Goal: Task Accomplishment & Management: Complete application form

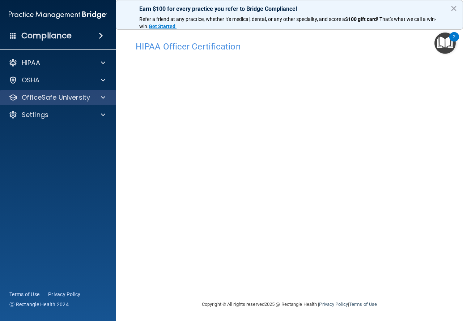
click at [86, 91] on div "OfficeSafe University" at bounding box center [58, 97] width 116 height 14
click at [100, 100] on div at bounding box center [102, 97] width 18 height 9
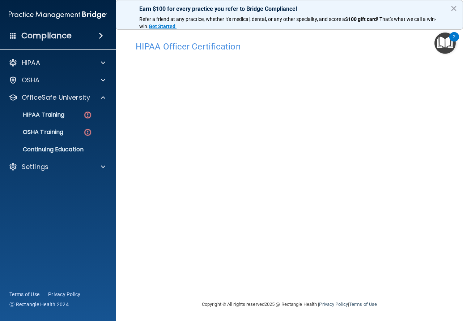
scroll to position [1, 0]
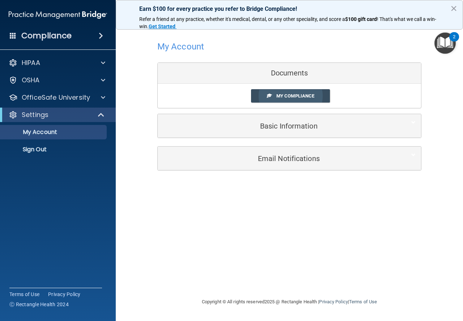
click at [275, 93] on link "My Compliance" at bounding box center [290, 95] width 79 height 13
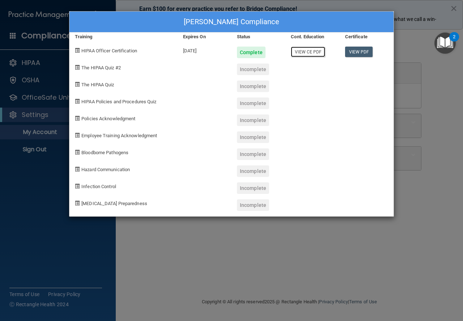
click at [308, 52] on link "View CE PDF" at bounding box center [308, 52] width 34 height 10
click at [151, 82] on div "The HIPAA Quiz" at bounding box center [123, 83] width 108 height 17
drag, startPoint x: 104, startPoint y: 69, endPoint x: 132, endPoint y: 122, distance: 60.3
click at [109, 80] on div "Taylor Seales's Compliance Training Expires On Status Cont. Education Certifica…" at bounding box center [231, 114] width 324 height 206
click at [256, 69] on div "Incomplete" at bounding box center [253, 70] width 32 height 12
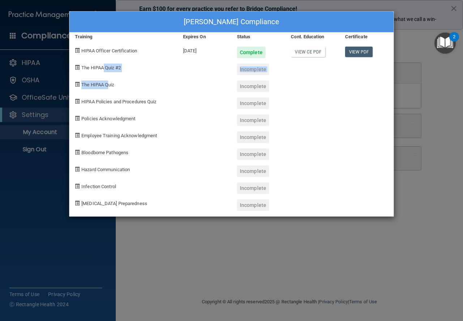
click at [443, 66] on div "Taylor Seales's Compliance Training Expires On Status Cont. Education Certifica…" at bounding box center [231, 160] width 463 height 321
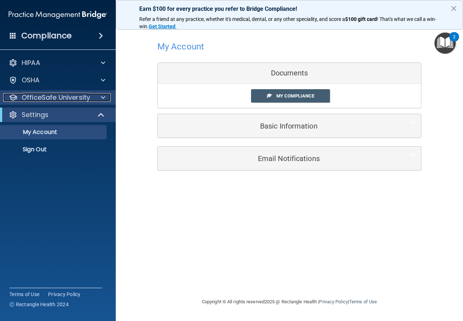
click at [80, 95] on p "OfficeSafe University" at bounding box center [56, 97] width 68 height 9
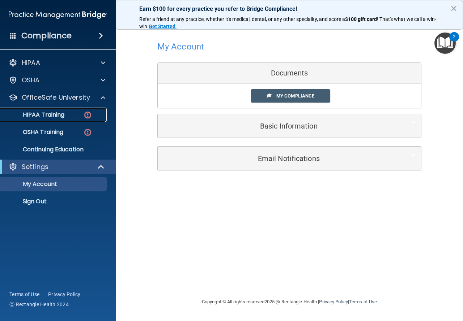
click at [58, 117] on p "HIPAA Training" at bounding box center [35, 114] width 60 height 7
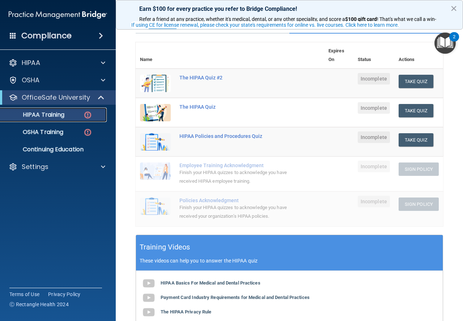
scroll to position [23, 0]
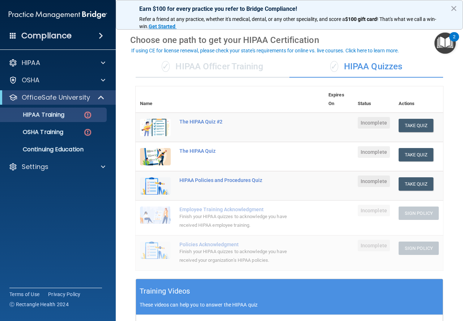
click at [220, 72] on div "✓ HIPAA Officer Training" at bounding box center [213, 67] width 154 height 22
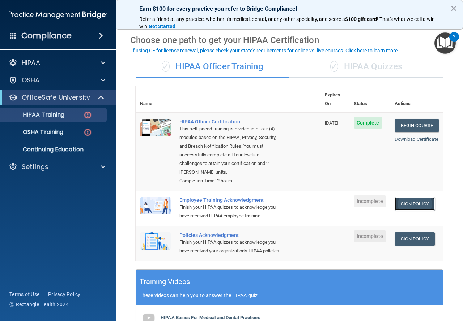
click at [401, 197] on link "Sign Policy" at bounding box center [414, 203] width 40 height 13
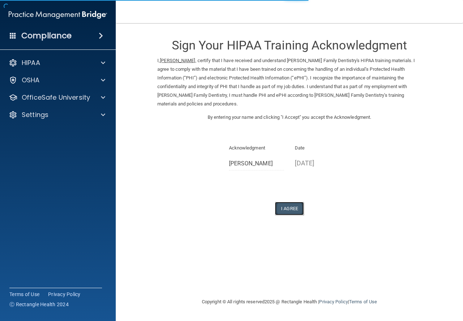
click at [292, 209] on button "I Agree" at bounding box center [289, 208] width 29 height 13
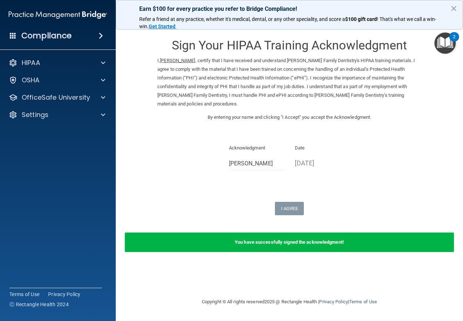
click at [305, 192] on div "Sign Your HIPAA Training Acknowledgment I, Taylor Seales , certify that I have …" at bounding box center [289, 122] width 264 height 185
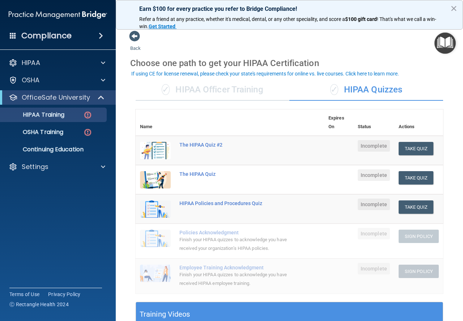
click at [232, 88] on div "✓ HIPAA Officer Training" at bounding box center [213, 90] width 154 height 22
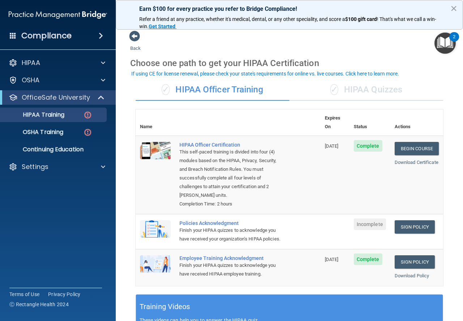
click at [232, 220] on div "Policies Acknowledgment" at bounding box center [231, 223] width 105 height 6
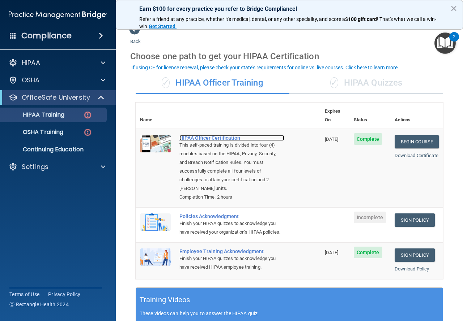
scroll to position [6, 0]
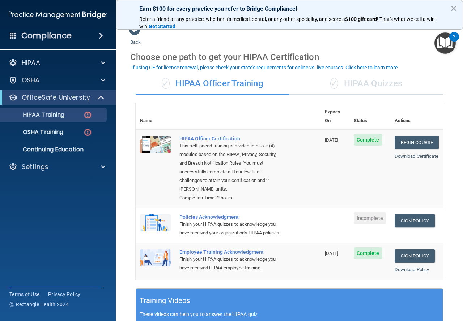
click at [221, 214] on div "Policies Acknowledgment" at bounding box center [231, 217] width 105 height 6
click at [217, 220] on div "Finish your HIPAA quizzes to acknowledge you have received your organization’s …" at bounding box center [231, 228] width 105 height 17
click at [215, 214] on div "Policies Acknowledgment" at bounding box center [231, 217] width 105 height 6
click at [214, 214] on div "Policies Acknowledgment" at bounding box center [231, 217] width 105 height 6
click at [413, 215] on link "Sign Policy" at bounding box center [414, 220] width 40 height 13
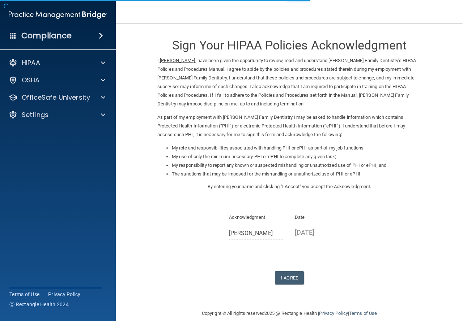
click at [253, 223] on div "Acknowledgment Taylor Seales" at bounding box center [256, 226] width 55 height 27
click at [320, 230] on p "09/22/2025" at bounding box center [322, 233] width 55 height 12
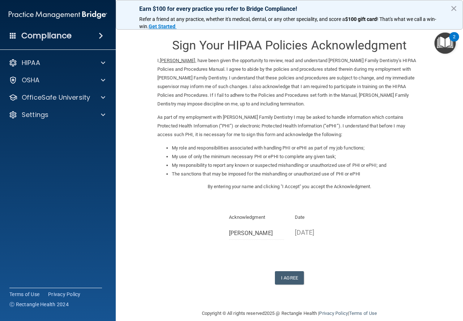
scroll to position [10, 0]
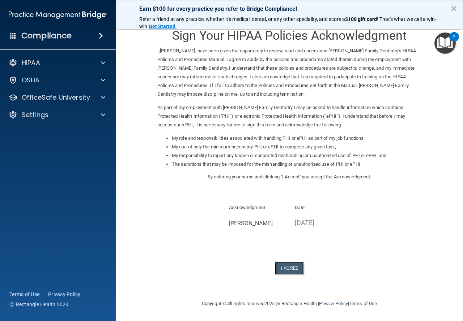
click at [289, 264] on button "I Agree" at bounding box center [289, 268] width 29 height 13
click at [293, 264] on button "I Agree" at bounding box center [289, 268] width 29 height 13
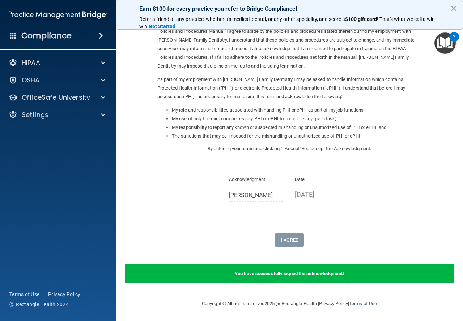
scroll to position [0, 0]
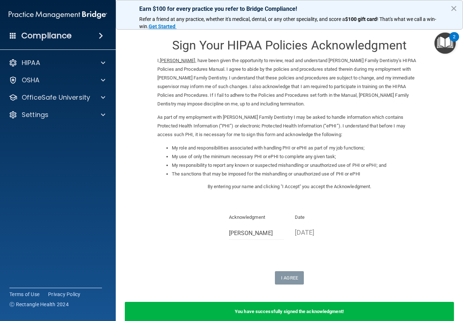
click at [180, 58] on ins "[PERSON_NAME]" at bounding box center [177, 60] width 35 height 5
click at [259, 187] on p "By entering your name and clicking "I Accept" you accept the Acknowledgment." at bounding box center [289, 186] width 264 height 9
click at [293, 193] on div "Sign Your HIPAA Policies Acknowledgment I, Taylor Seales , have been given the …" at bounding box center [289, 112] width 264 height 165
click at [322, 186] on p "By entering your name and clicking "I Accept" you accept the Acknowledgment." at bounding box center [289, 186] width 264 height 9
click at [366, 196] on div "Sign Your HIPAA Policies Acknowledgment I, Taylor Seales , have been given the …" at bounding box center [289, 157] width 264 height 254
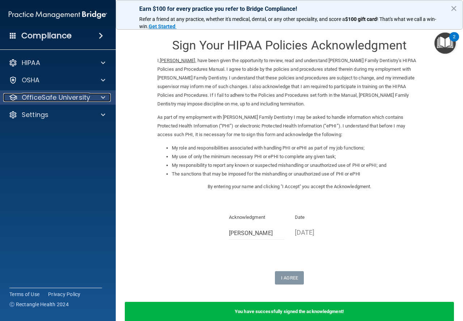
click at [51, 98] on p "OfficeSafe University" at bounding box center [56, 97] width 68 height 9
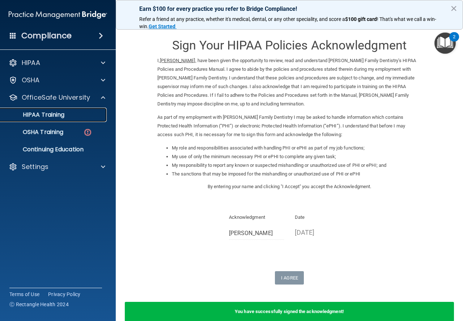
click at [52, 117] on p "HIPAA Training" at bounding box center [35, 114] width 60 height 7
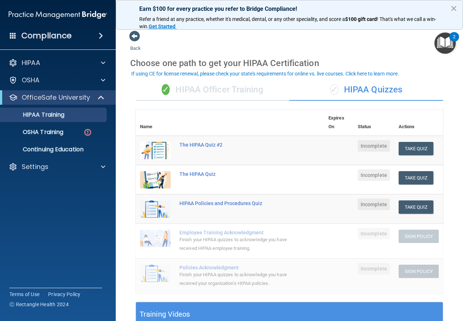
click at [206, 86] on div "✓ HIPAA Officer Training" at bounding box center [213, 90] width 154 height 22
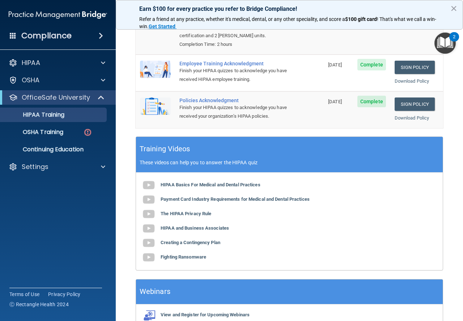
scroll to position [158, 0]
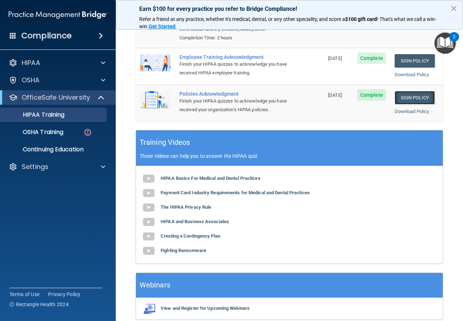
click at [413, 98] on link "Sign Policy" at bounding box center [414, 97] width 40 height 13
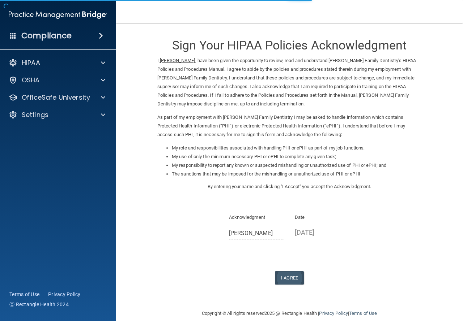
drag, startPoint x: 308, startPoint y: 234, endPoint x: 272, endPoint y: 284, distance: 61.4
click at [308, 234] on p "[DATE]" at bounding box center [322, 233] width 55 height 12
click at [289, 273] on button "I Agree" at bounding box center [289, 277] width 29 height 13
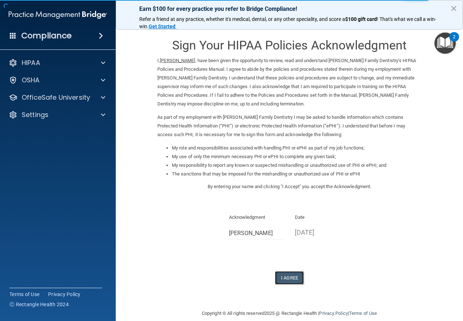
click at [288, 279] on button "I Agree" at bounding box center [289, 277] width 29 height 13
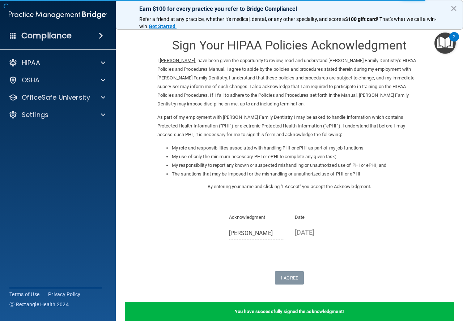
scroll to position [38, 0]
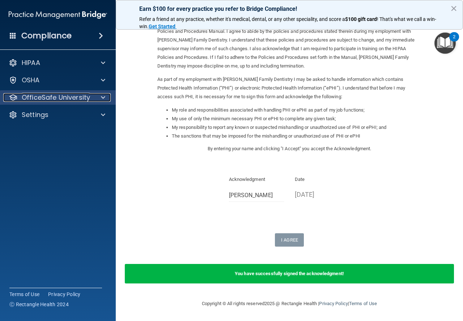
click at [52, 93] on p "OfficeSafe University" at bounding box center [56, 97] width 68 height 9
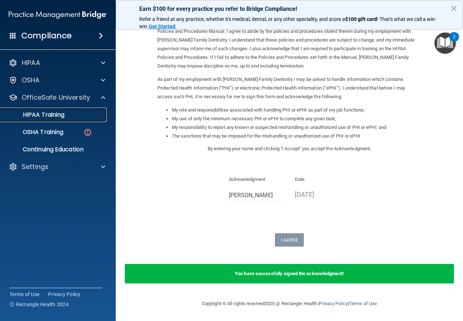
click at [56, 118] on p "HIPAA Training" at bounding box center [35, 114] width 60 height 7
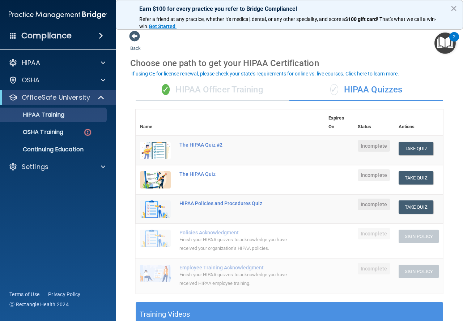
drag, startPoint x: 193, startPoint y: 240, endPoint x: 189, endPoint y: 241, distance: 4.4
click at [192, 240] on div "Finish your HIPAA quizzes to acknowledge you have received your organization’s …" at bounding box center [233, 244] width 108 height 17
click at [155, 242] on img at bounding box center [155, 238] width 31 height 17
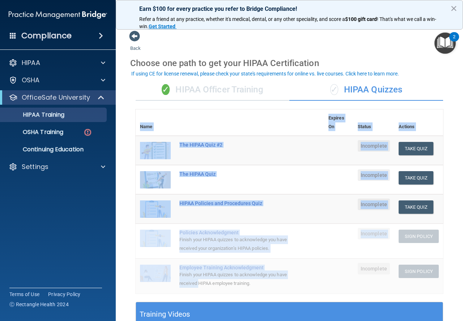
click at [211, 295] on div "Name Expires On Status Actions The HIPAA Quiz #2 Incomplete Take Quiz Download …" at bounding box center [289, 205] width 307 height 193
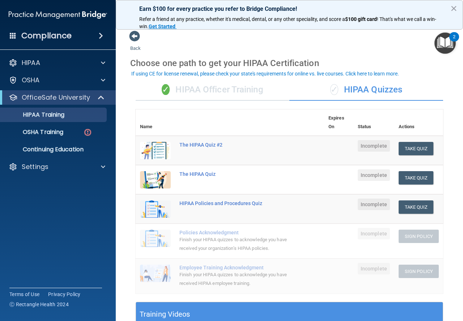
drag, startPoint x: 440, startPoint y: 167, endPoint x: 448, endPoint y: 148, distance: 20.7
click at [440, 167] on div "✓ HIPAA Officer Training ✓ HIPAA Quizzes Name Expires On Status Actions The HIP…" at bounding box center [289, 286] width 318 height 424
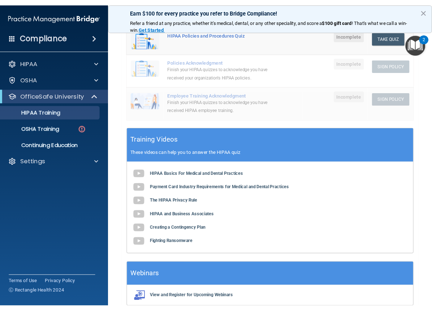
scroll to position [175, 0]
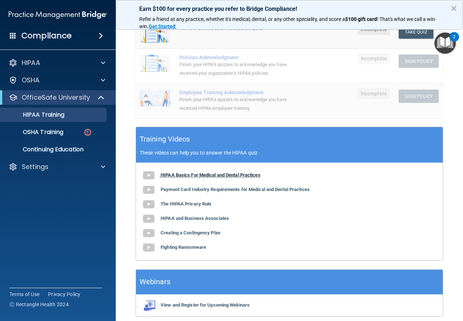
click at [225, 176] on b "HIPAA Basics For Medical and Dental Practices" at bounding box center [210, 174] width 100 height 5
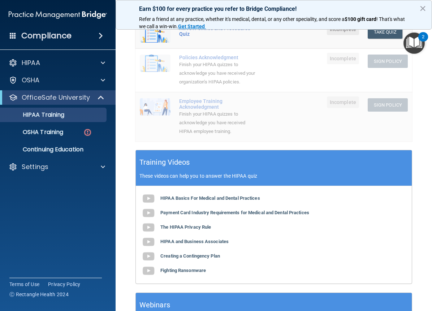
click at [302, 179] on p "These videos can help you to answer the HIPAA quiz" at bounding box center [273, 176] width 269 height 6
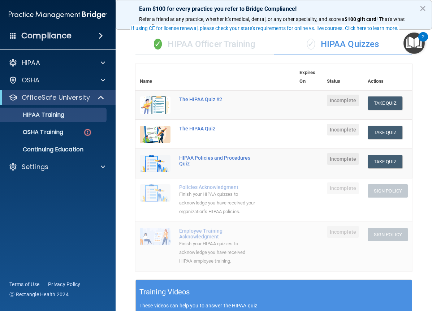
scroll to position [45, 0]
click at [190, 171] on td "HIPAA Policies and Procedures Quiz" at bounding box center [235, 163] width 120 height 29
click at [178, 206] on td "Policies Acknowledgment Finish your HIPAA quizzes to acknowledge you have recei…" at bounding box center [235, 201] width 120 height 44
drag, startPoint x: 153, startPoint y: 207, endPoint x: 160, endPoint y: 224, distance: 18.9
click at [157, 207] on td at bounding box center [155, 201] width 39 height 44
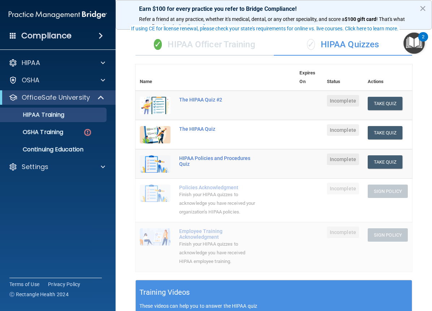
click at [180, 258] on td "Employee Training Acknowledgment Finish your HIPAA quizzes to acknowledge you h…" at bounding box center [235, 246] width 120 height 49
click at [355, 47] on div "✓ HIPAA Quizzes" at bounding box center [343, 45] width 138 height 22
click at [232, 42] on div "✓ HIPAA Officer Training" at bounding box center [205, 45] width 138 height 22
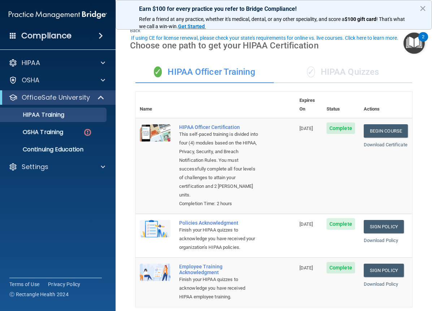
scroll to position [0, 0]
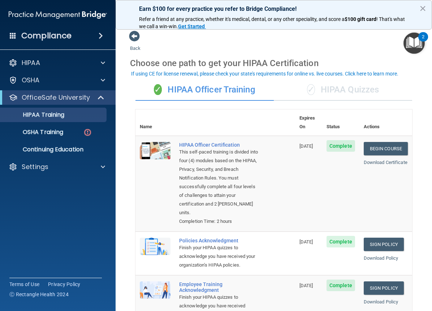
click at [342, 86] on div "✓ HIPAA Quizzes" at bounding box center [343, 90] width 138 height 22
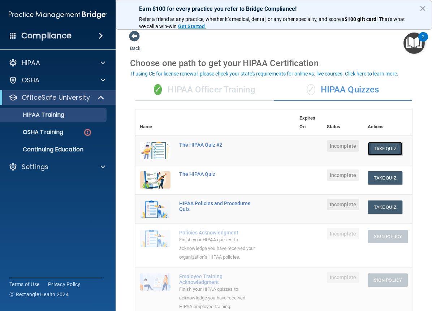
click at [383, 150] on button "Take Quiz" at bounding box center [385, 148] width 35 height 13
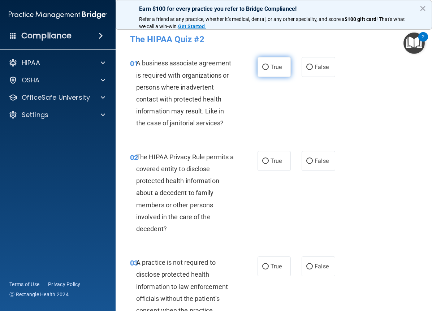
click at [267, 67] on label "True" at bounding box center [274, 67] width 33 height 20
click at [267, 67] on input "True" at bounding box center [265, 67] width 7 height 5
radio input "true"
click at [264, 162] on input "True" at bounding box center [265, 161] width 7 height 5
radio input "true"
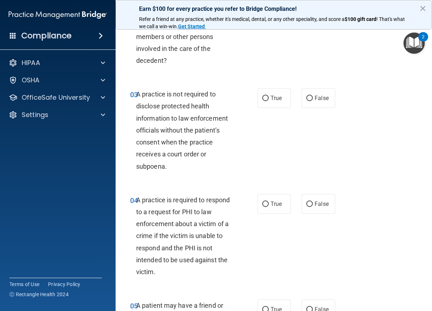
scroll to position [108, 0]
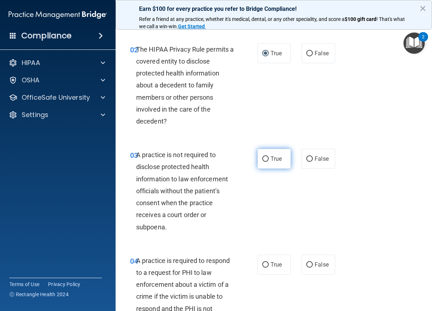
click at [266, 155] on label "True" at bounding box center [274, 159] width 33 height 20
click at [266, 156] on input "True" at bounding box center [265, 158] width 7 height 5
radio input "true"
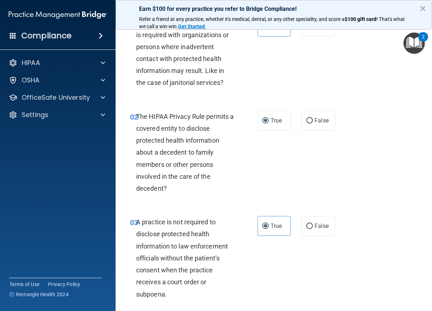
scroll to position [0, 0]
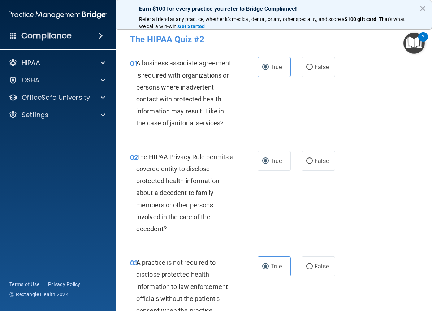
click at [268, 208] on div "02 The HIPAA Privacy Rule permits a covered entity to disclose protected health…" at bounding box center [274, 195] width 298 height 106
click at [316, 161] on span "False" at bounding box center [322, 161] width 14 height 7
click at [313, 161] on input "False" at bounding box center [309, 161] width 7 height 5
radio input "true"
radio input "false"
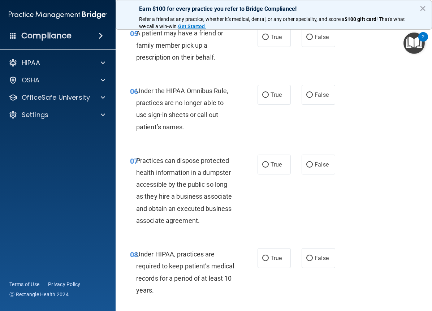
scroll to position [444, 0]
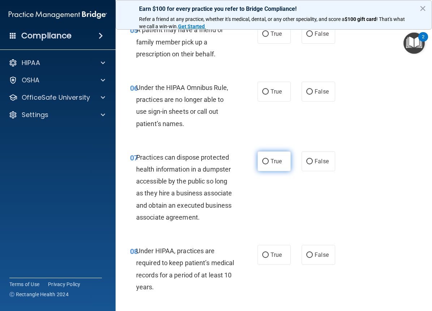
click at [271, 163] on span "True" at bounding box center [276, 161] width 11 height 7
click at [269, 163] on input "True" at bounding box center [265, 161] width 7 height 5
radio input "true"
click at [271, 90] on span "True" at bounding box center [276, 91] width 11 height 7
click at [269, 90] on input "True" at bounding box center [265, 91] width 7 height 5
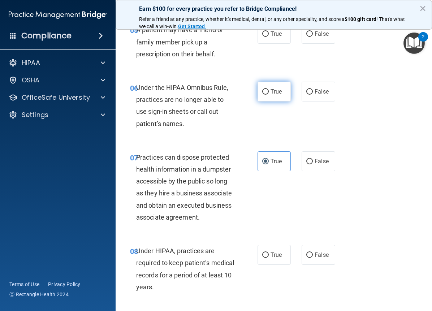
radio input "true"
click at [315, 33] on span "False" at bounding box center [322, 33] width 14 height 7
click at [312, 33] on input "False" at bounding box center [309, 33] width 7 height 5
radio input "true"
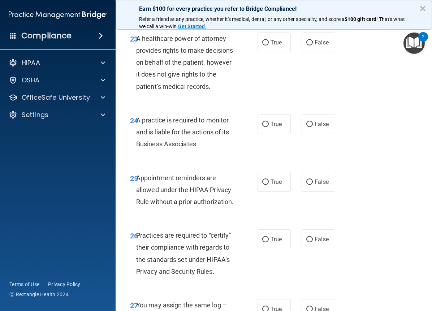
scroll to position [2271, 0]
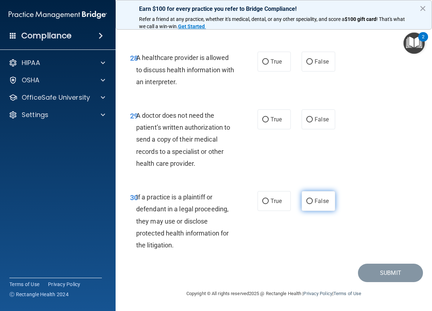
click at [325, 201] on span "False" at bounding box center [322, 201] width 14 height 7
click at [313, 201] on input "False" at bounding box center [309, 201] width 7 height 5
radio input "true"
click at [319, 116] on label "False" at bounding box center [318, 119] width 33 height 20
click at [313, 117] on input "False" at bounding box center [309, 119] width 7 height 5
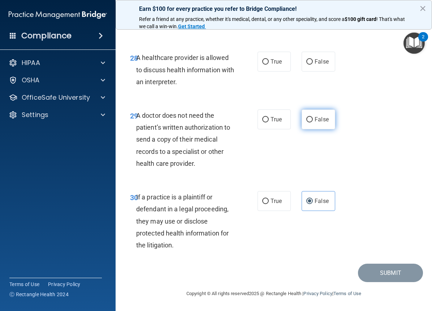
radio input "true"
click at [318, 210] on label "False" at bounding box center [318, 201] width 33 height 20
click at [313, 204] on input "False" at bounding box center [309, 201] width 7 height 5
click at [266, 203] on input "True" at bounding box center [265, 201] width 7 height 5
radio input "true"
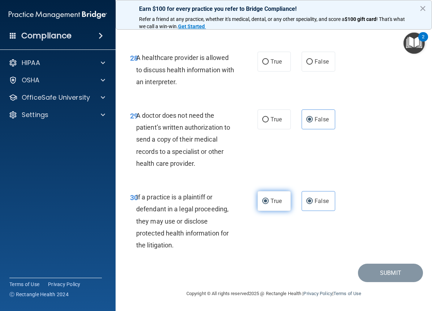
radio input "false"
